Goal: Contribute content

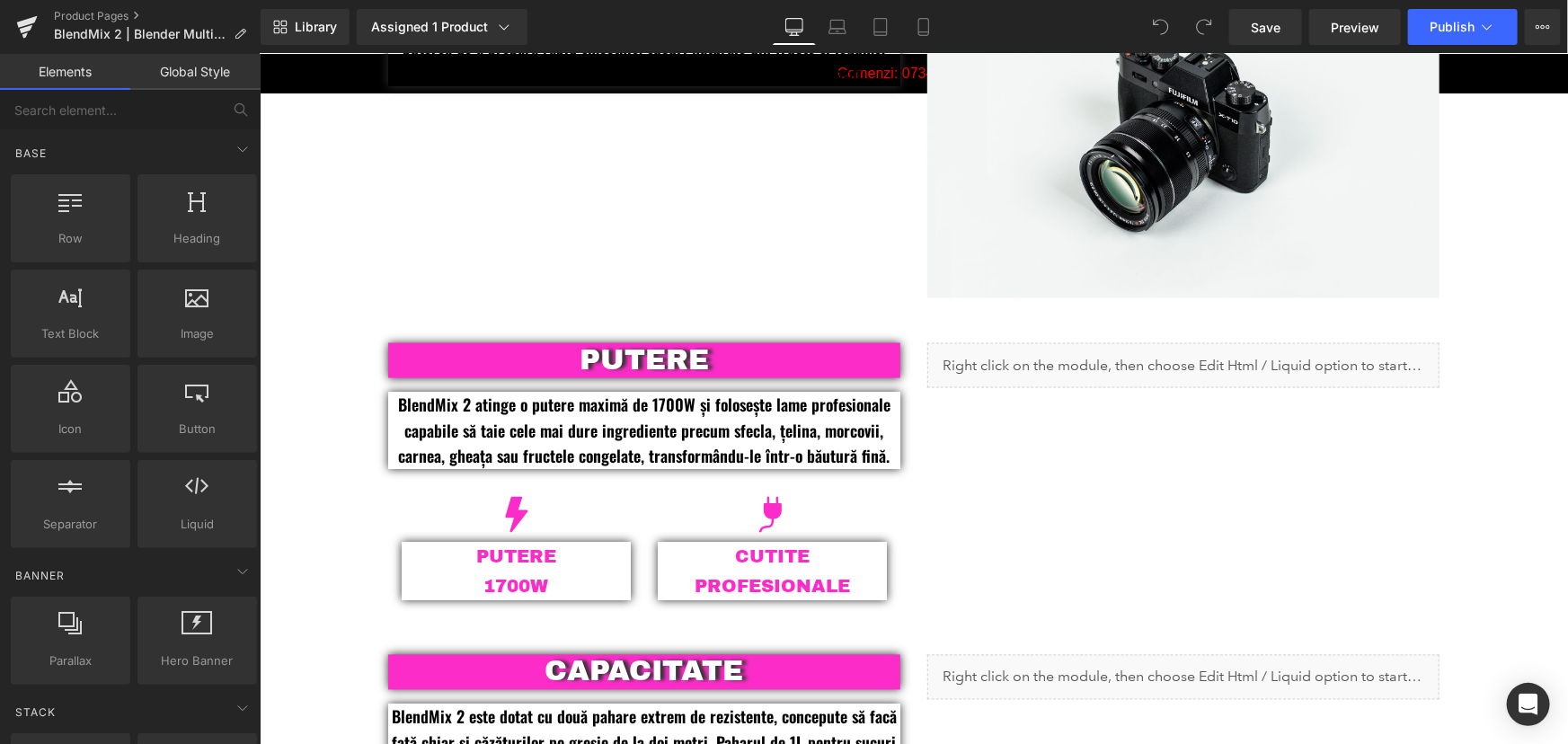
scroll to position [1470, 0]
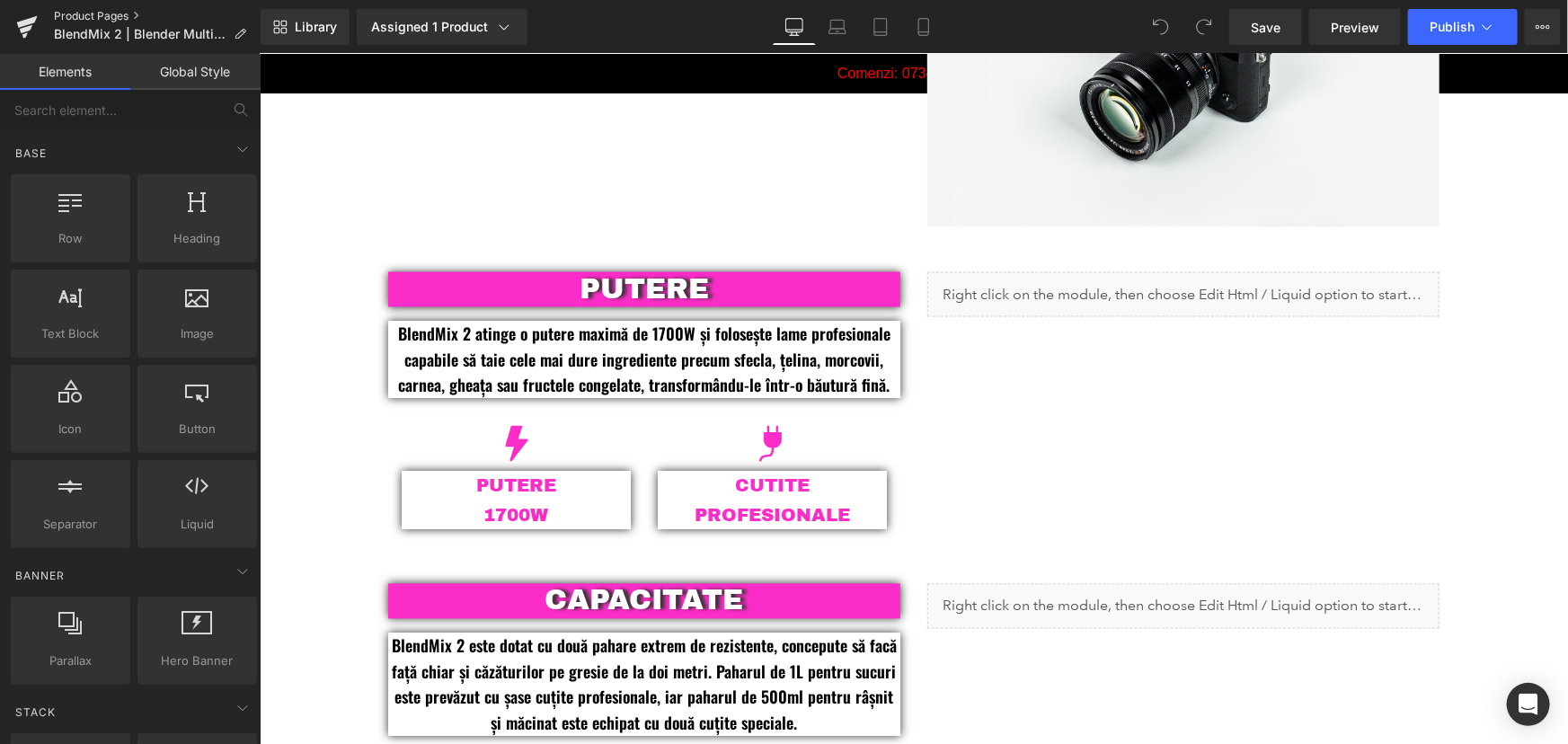
click at [99, 14] on link "Product Pages" at bounding box center [157, 16] width 207 height 14
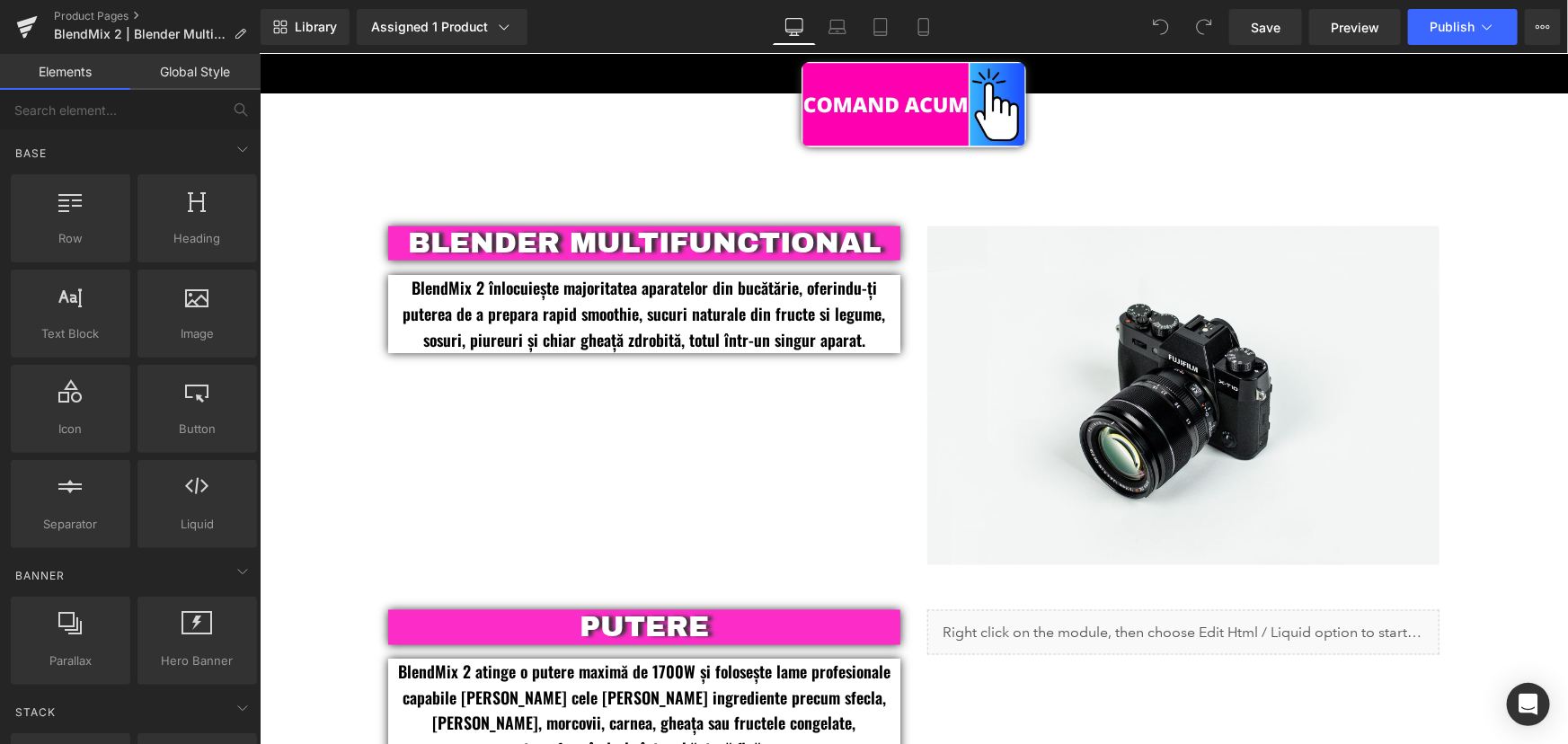
scroll to position [1012, 0]
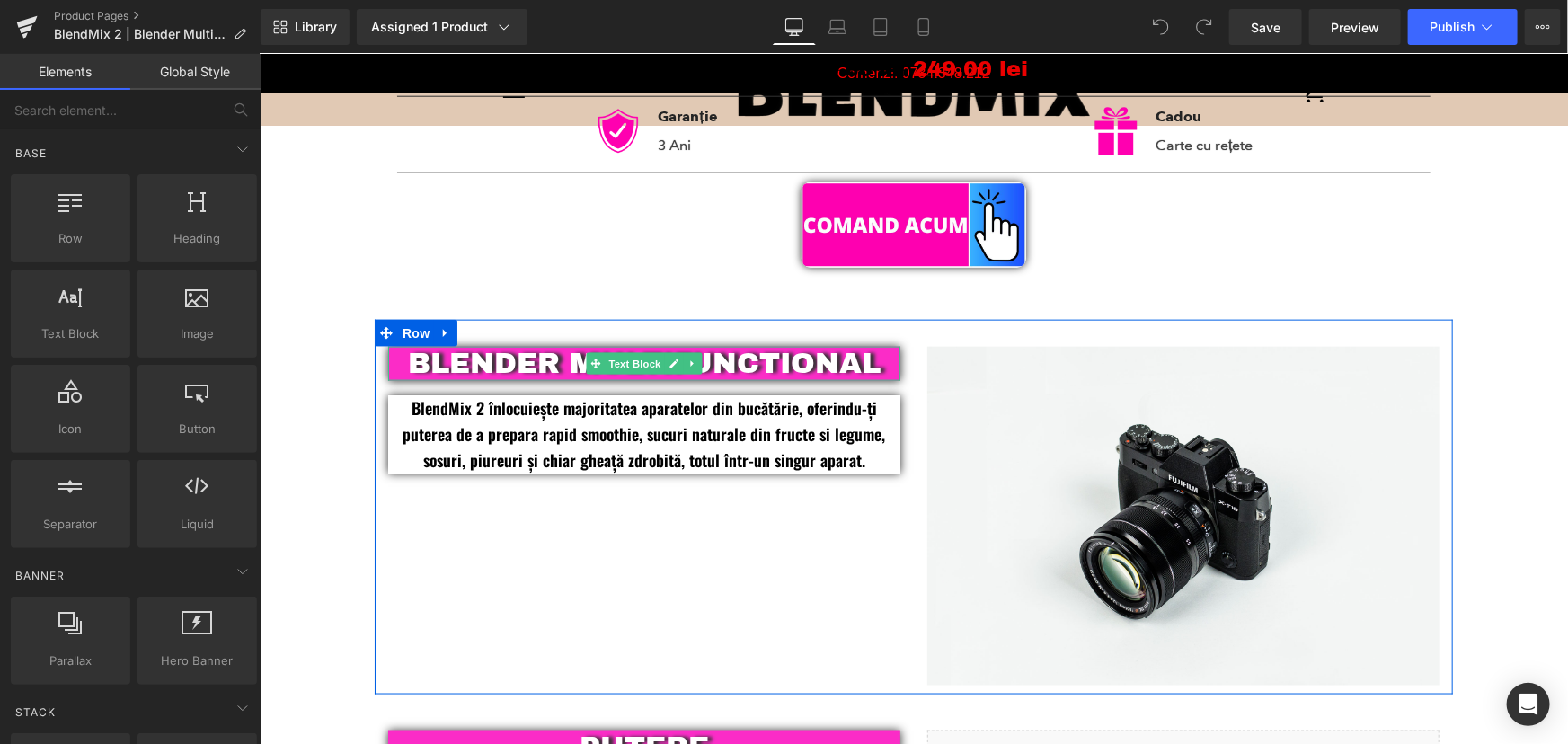
click at [877, 370] on p "BLENDER MULTIFUNCTIONAL" at bounding box center [643, 363] width 512 height 34
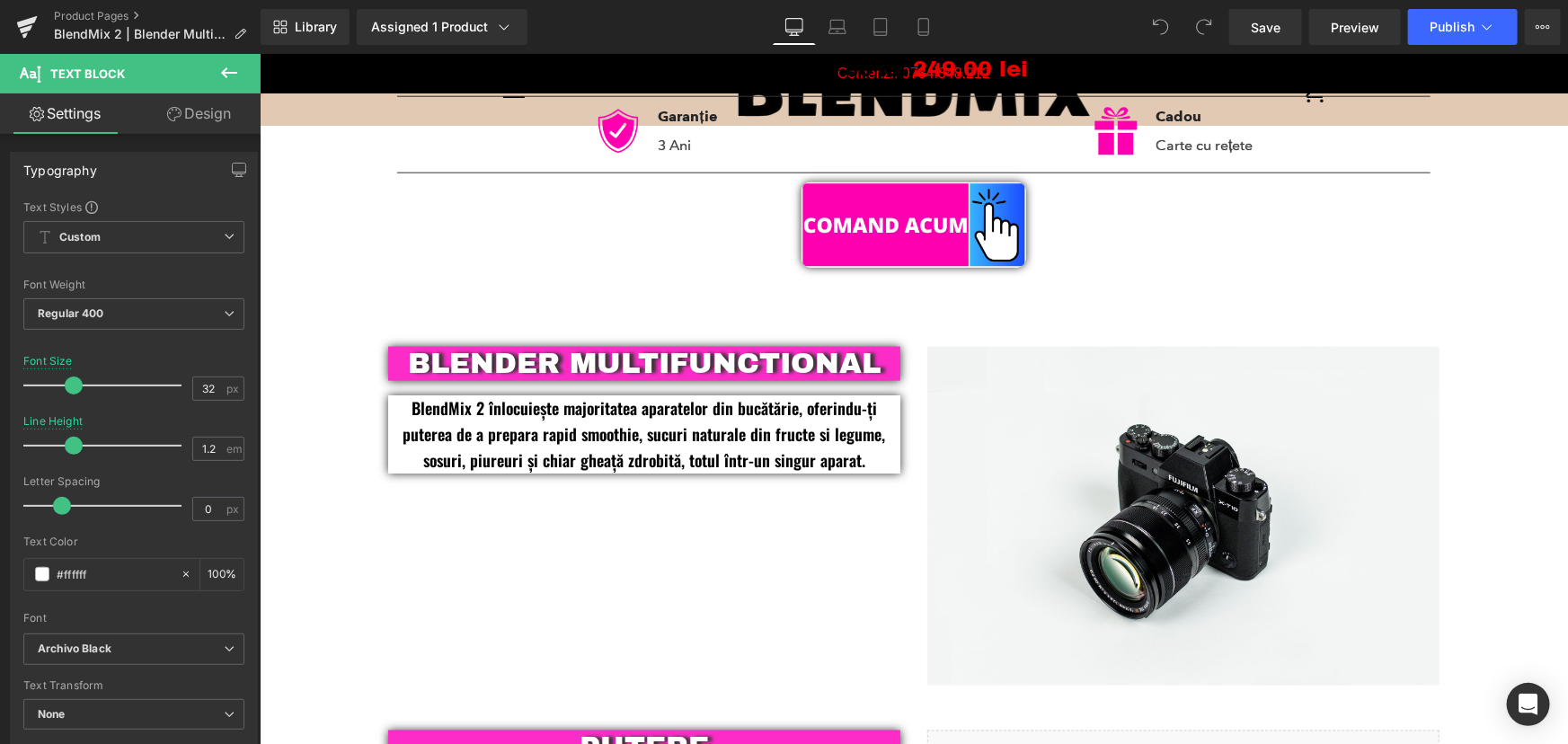
click at [227, 116] on link "Design" at bounding box center [198, 114] width 130 height 41
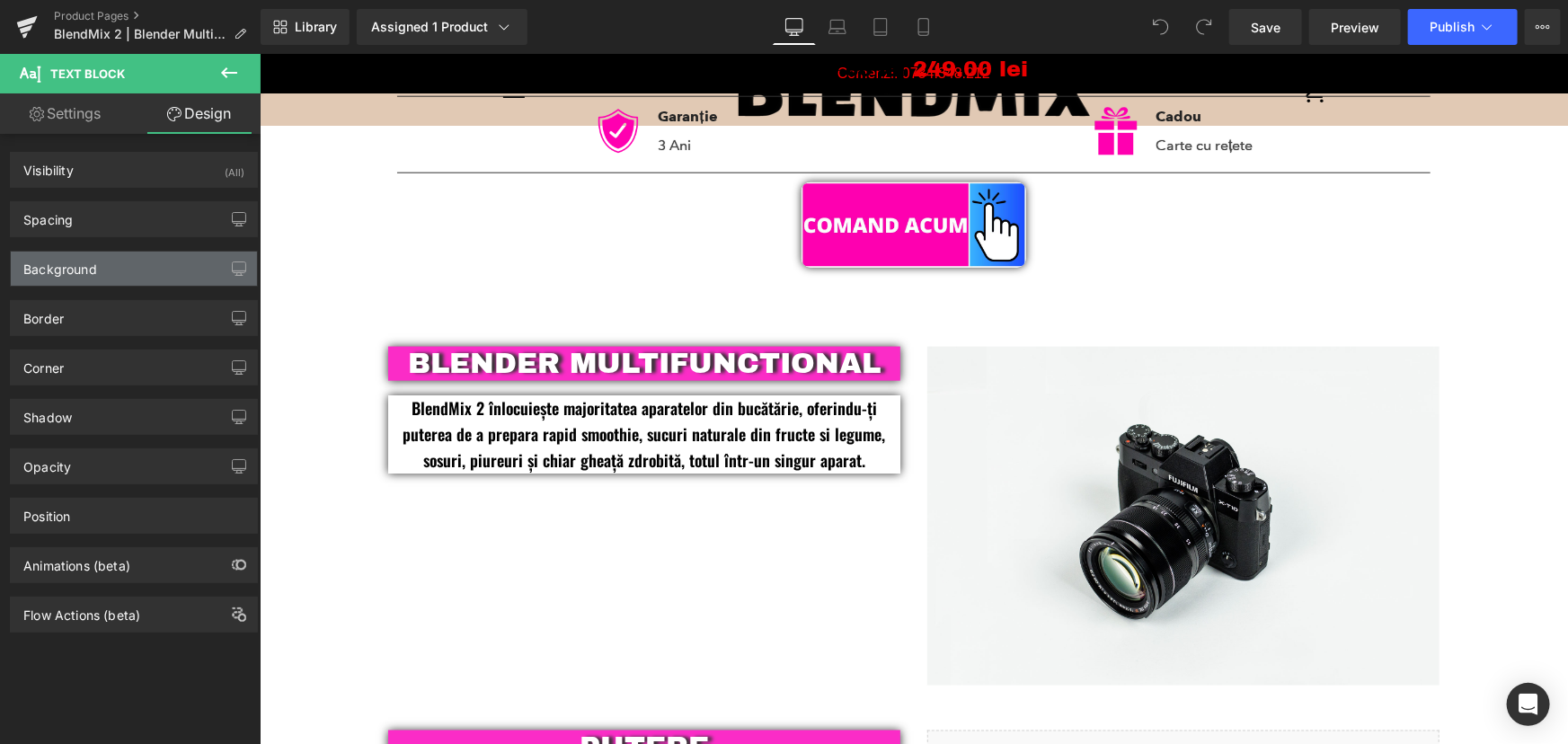
click at [115, 259] on div "Background" at bounding box center [134, 269] width 246 height 34
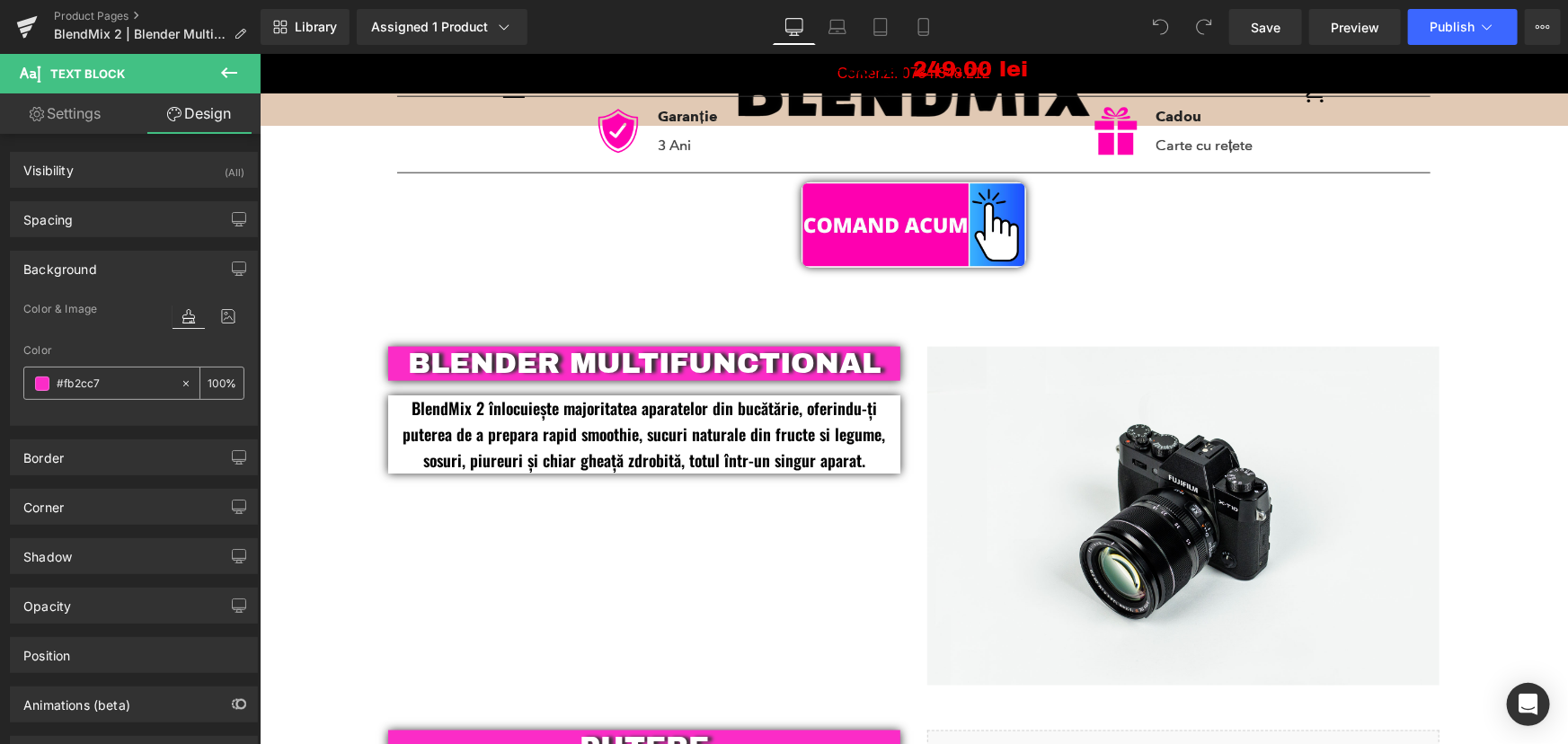
click at [110, 376] on input "text" at bounding box center [115, 383] width 115 height 20
type input "#fb2cc7"
